Goal: Find specific page/section: Find specific page/section

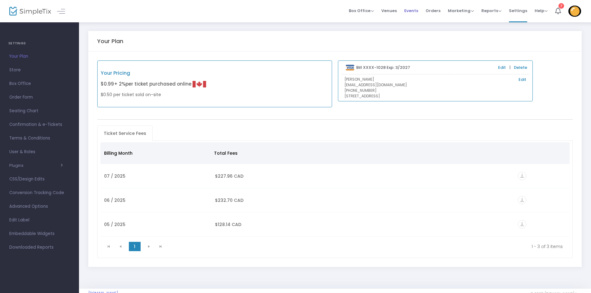
click at [409, 10] on span "Events" at bounding box center [411, 11] width 14 height 16
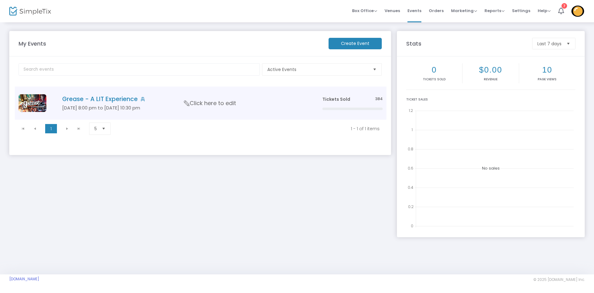
click at [91, 103] on td "Grease - A LIT Experience [DATE] 8:00 pm to [DATE] 10:30 pm Click here to edit" at bounding box center [182, 102] width 271 height 33
